Goal: Information Seeking & Learning: Learn about a topic

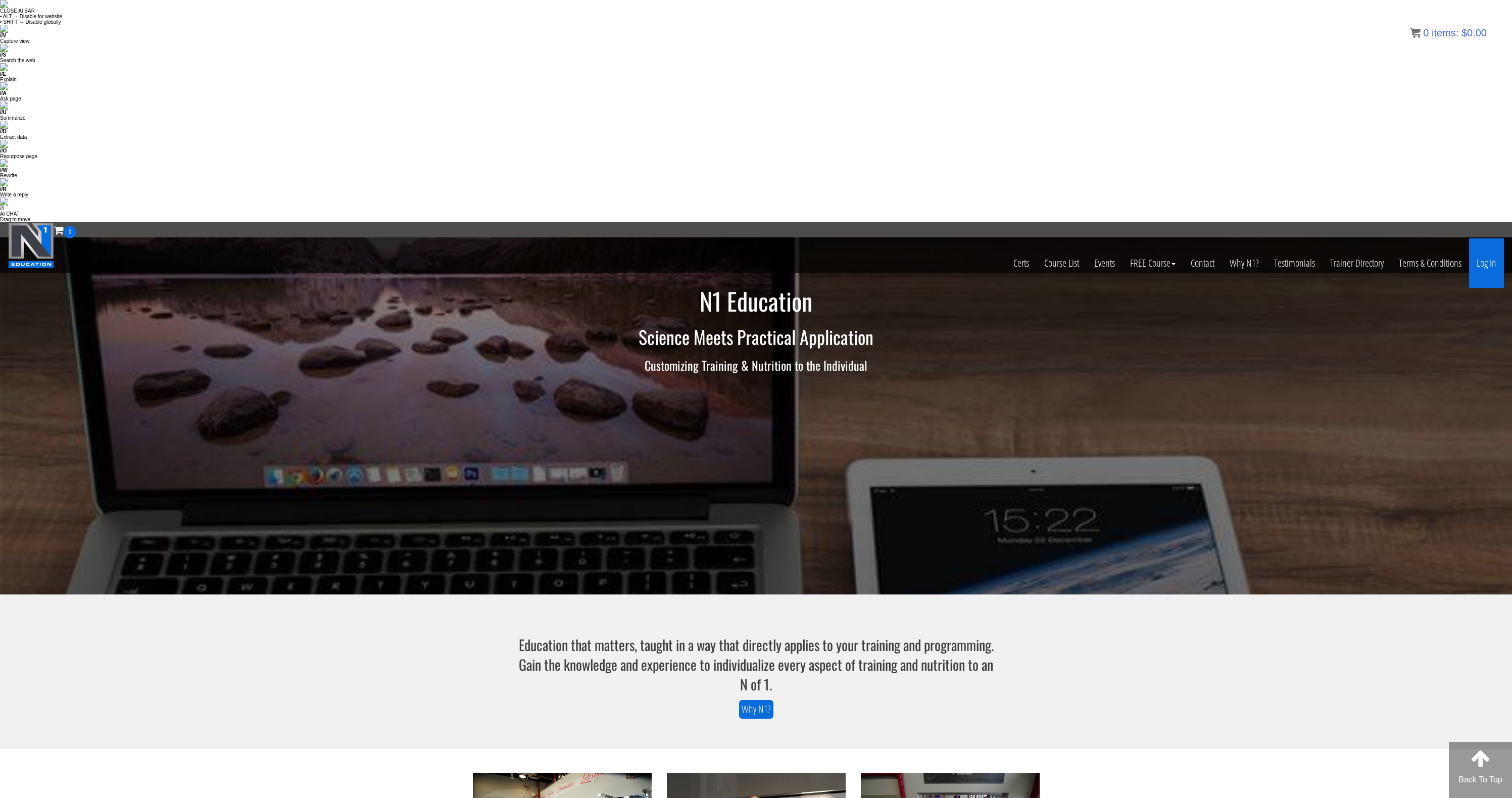
click at [1489, 238] on link "Log In" at bounding box center [1486, 263] width 35 height 49
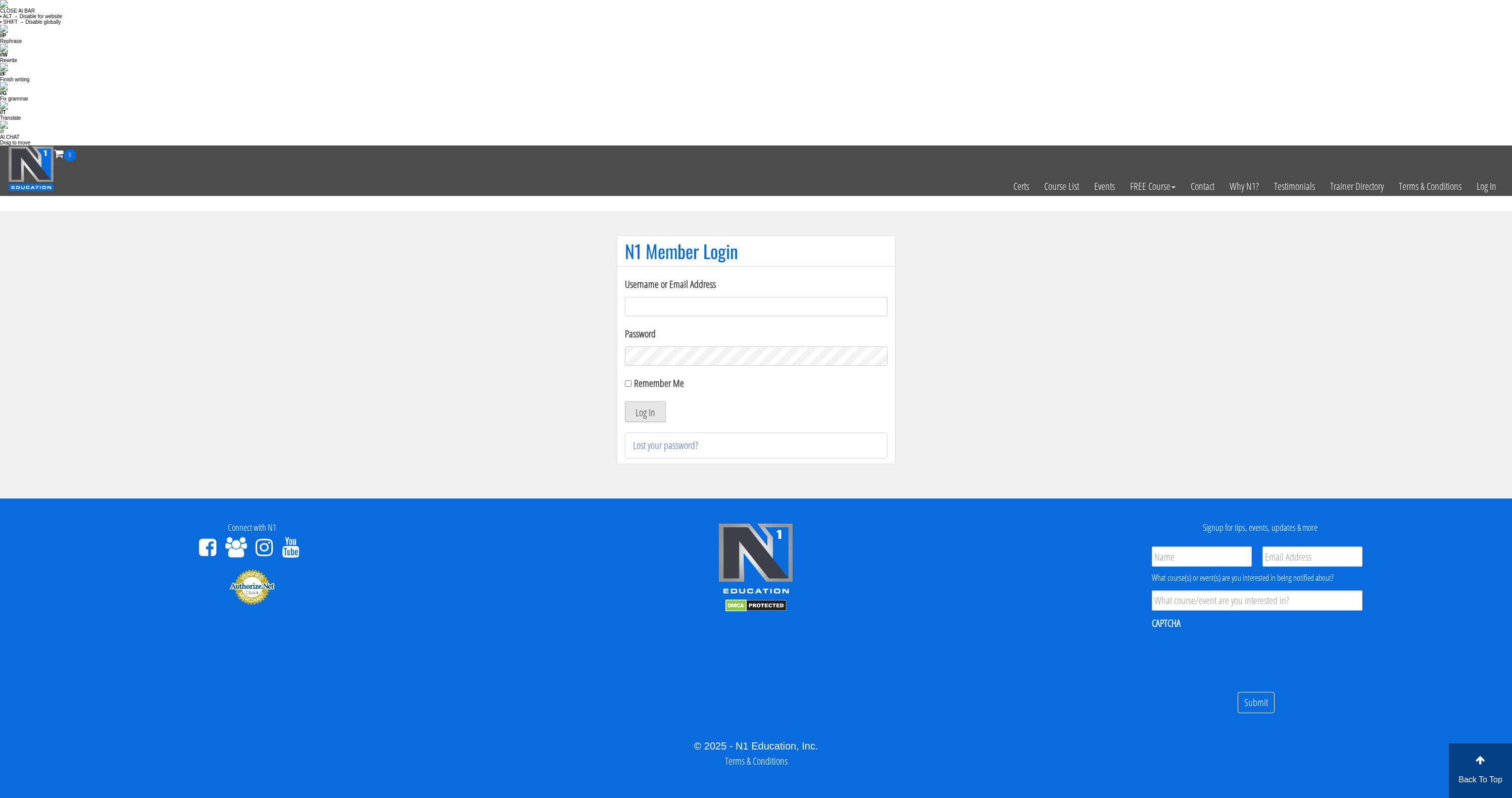
type input "[EMAIL_ADDRESS][DOMAIN_NAME]"
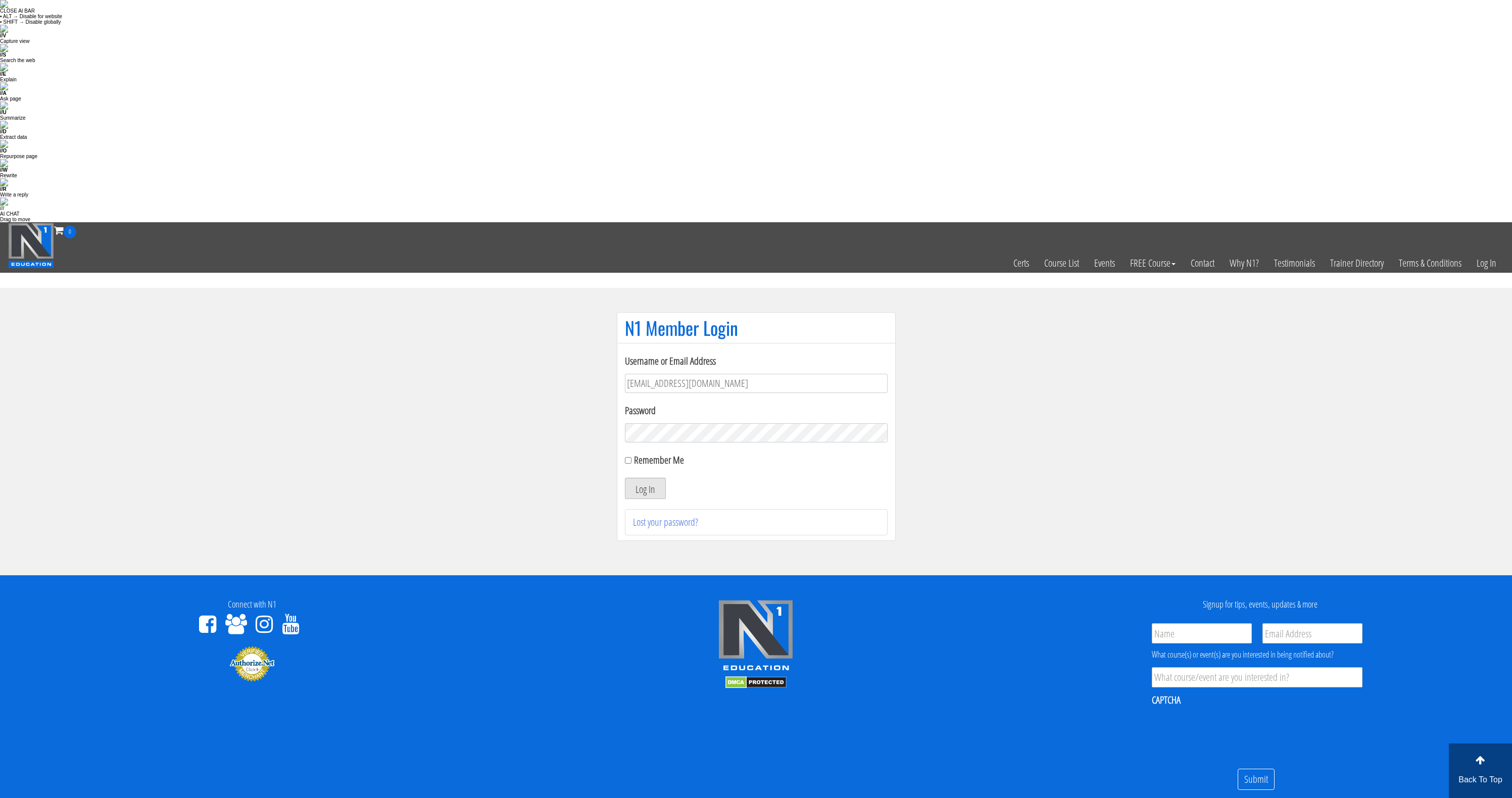
click at [633, 478] on button "Log In" at bounding box center [646, 488] width 41 height 21
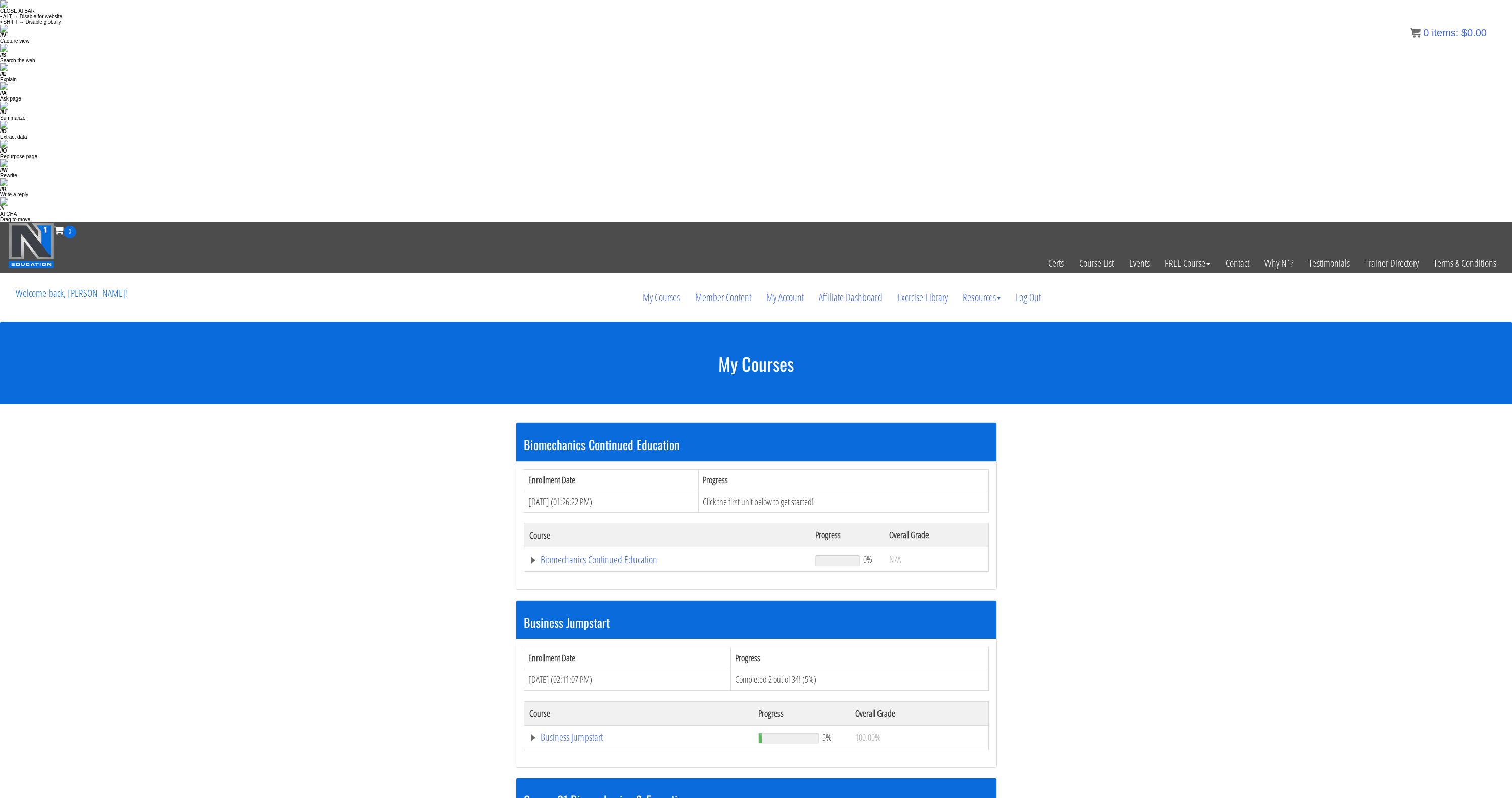
click at [631, 564] on link "Course 01 Biomechanics & Execution" at bounding box center [667, 559] width 276 height 10
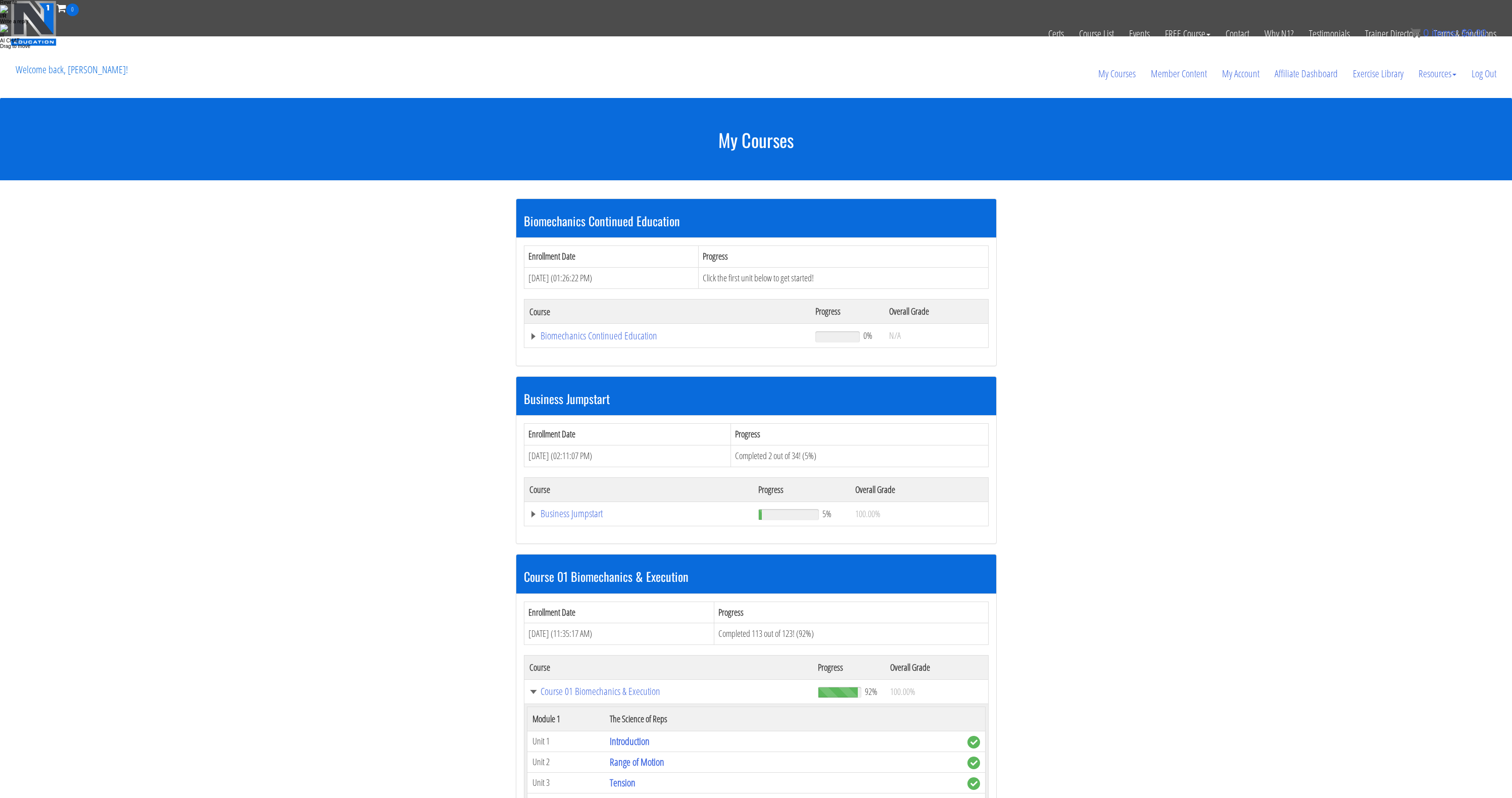
scroll to position [18, 0]
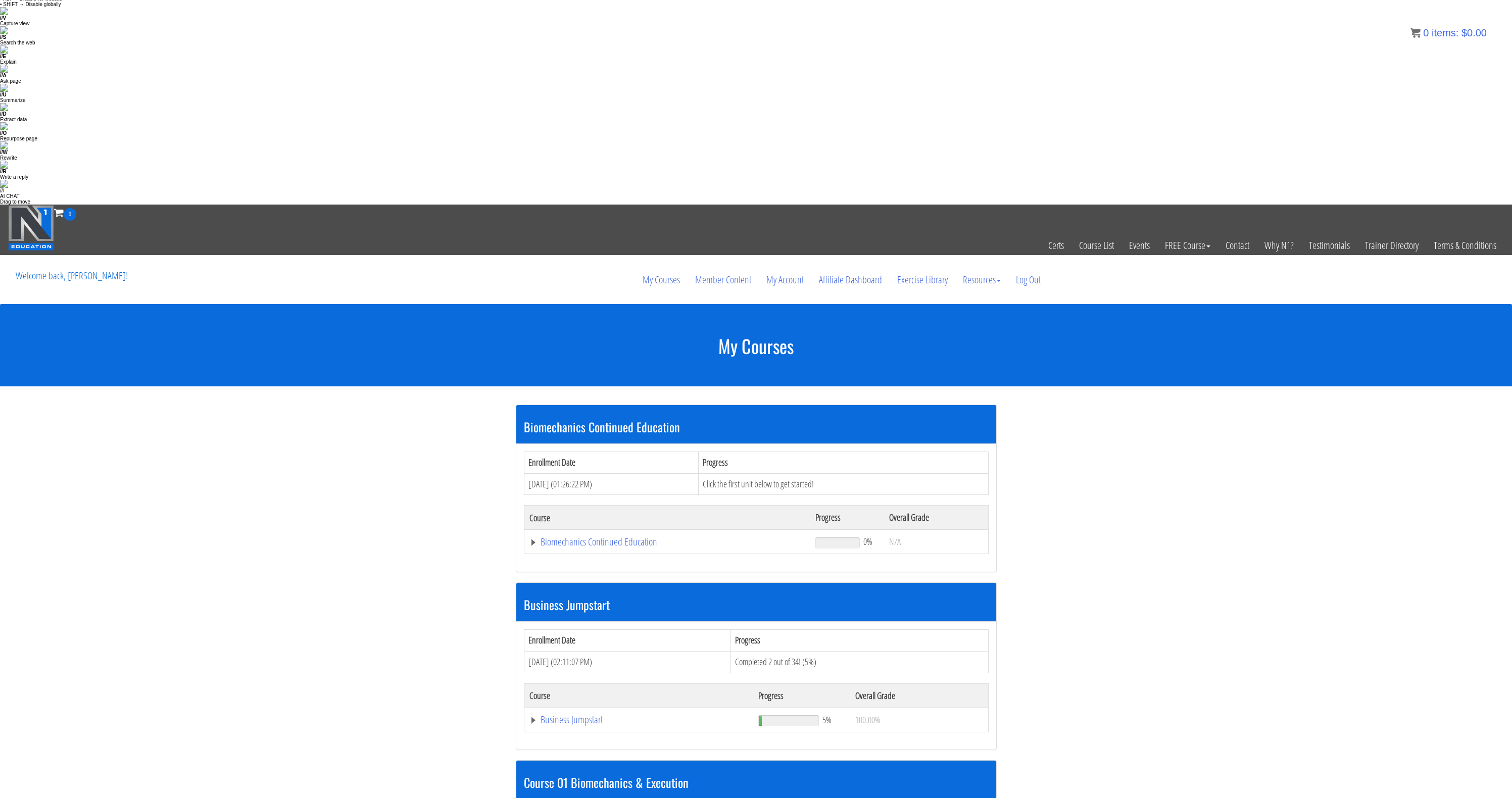
click at [528, 530] on td "Biomechanics Continued Education" at bounding box center [667, 542] width 286 height 24
click at [531, 537] on link "Biomechanics Continued Education" at bounding box center [667, 542] width 276 height 10
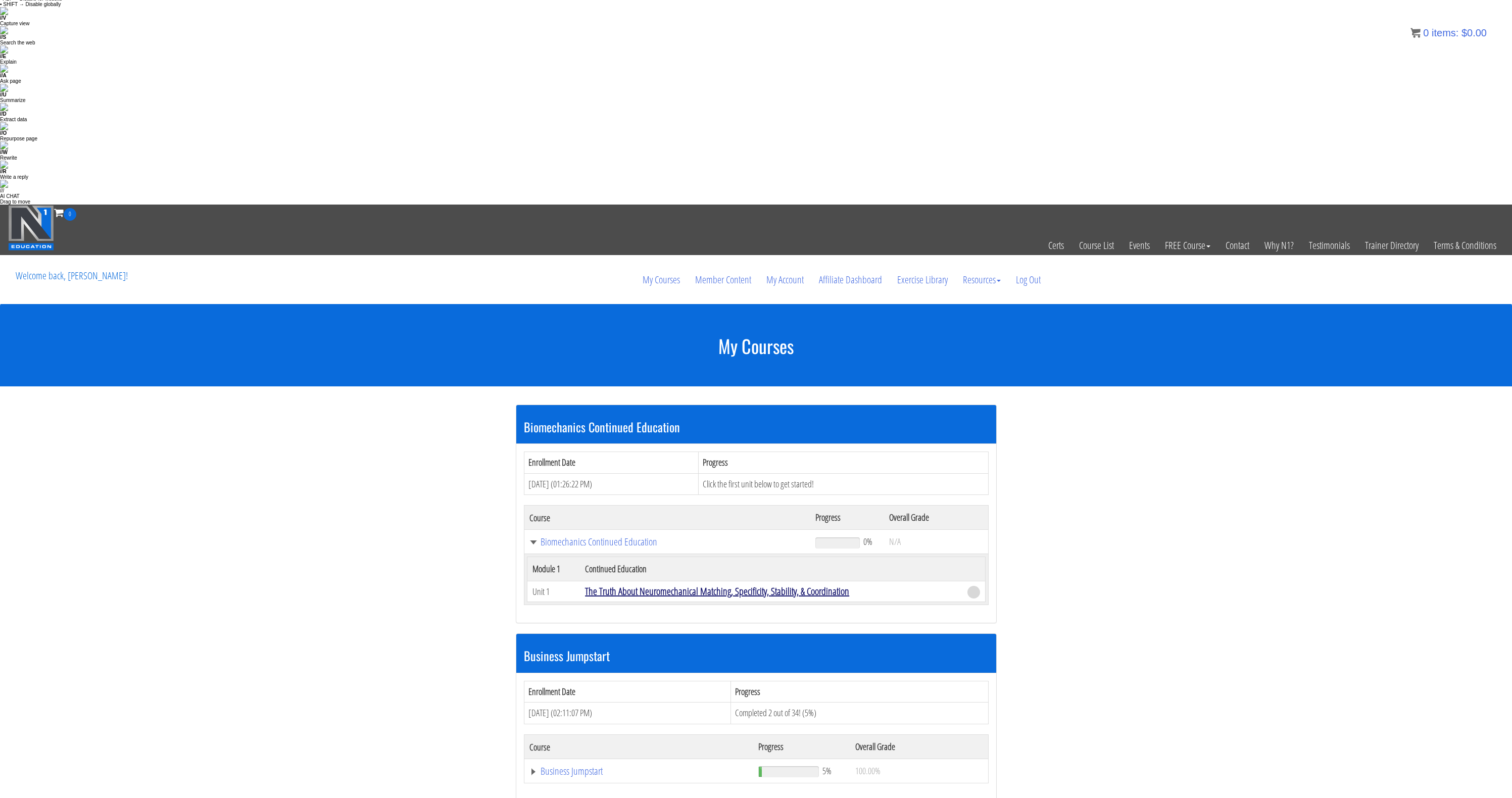
click at [593, 584] on link "The Truth About Neuromechanical Matching, Specificity, Stability, & Coordination" at bounding box center [717, 591] width 264 height 13
click at [741, 584] on link "The Truth About Neuromechanical Matching, Specificity, Stability, & Coordination" at bounding box center [717, 591] width 264 height 13
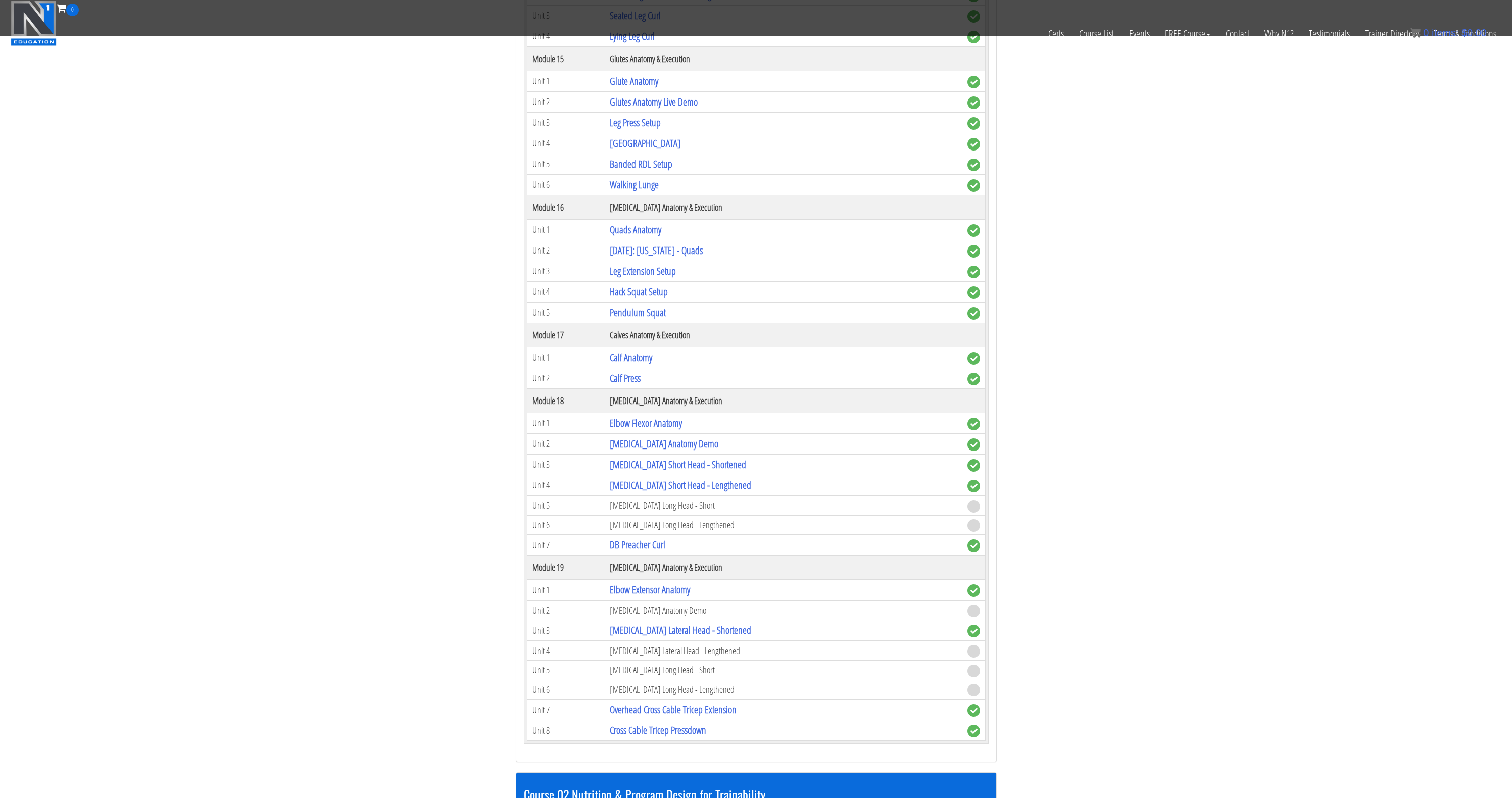
scroll to position [4183, 0]
